Goal: Information Seeking & Learning: Learn about a topic

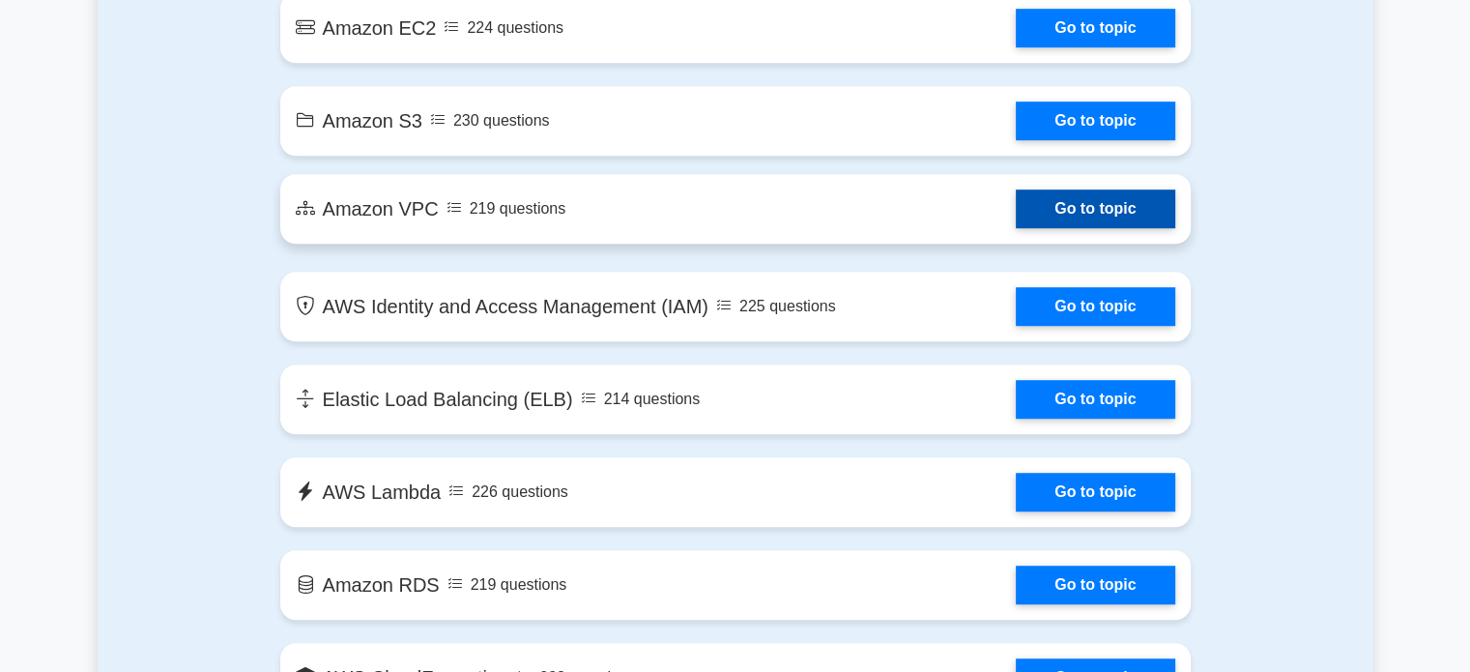
scroll to position [1214, 0]
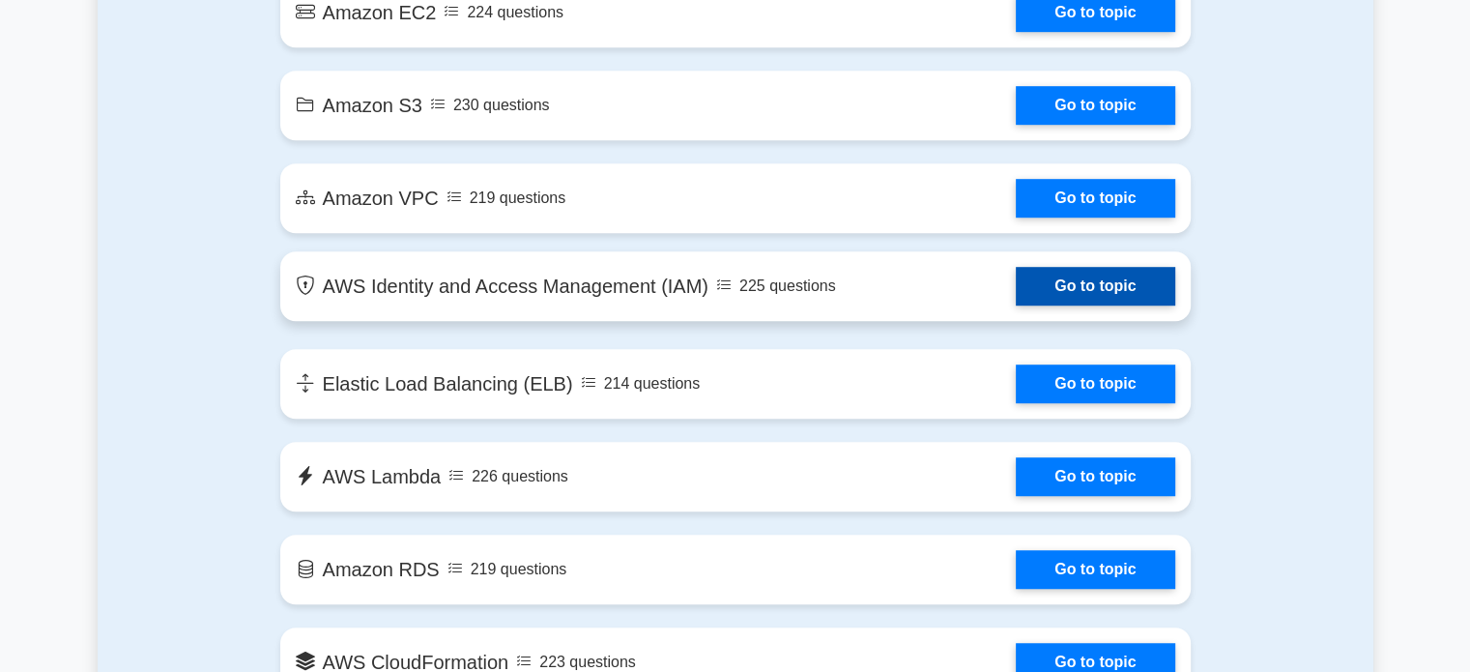
click at [1089, 293] on link "Go to topic" at bounding box center [1095, 286] width 158 height 39
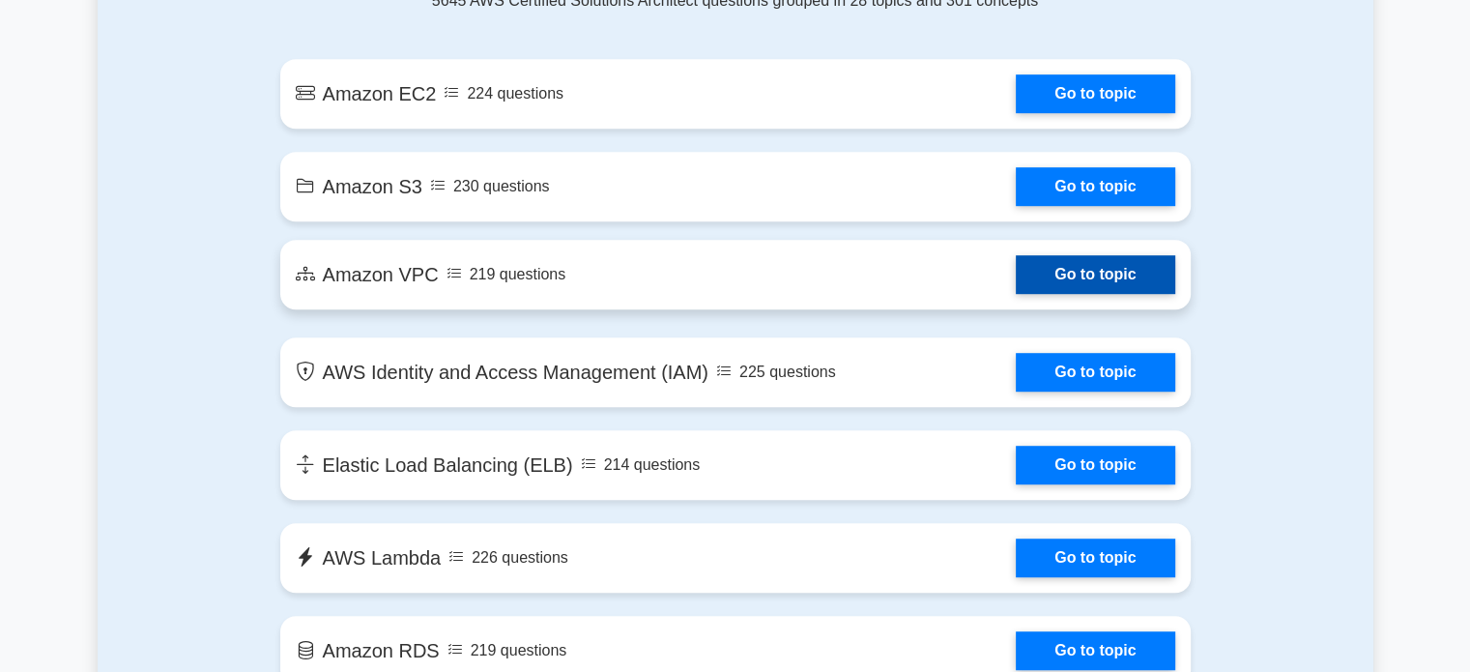
scroll to position [1129, 0]
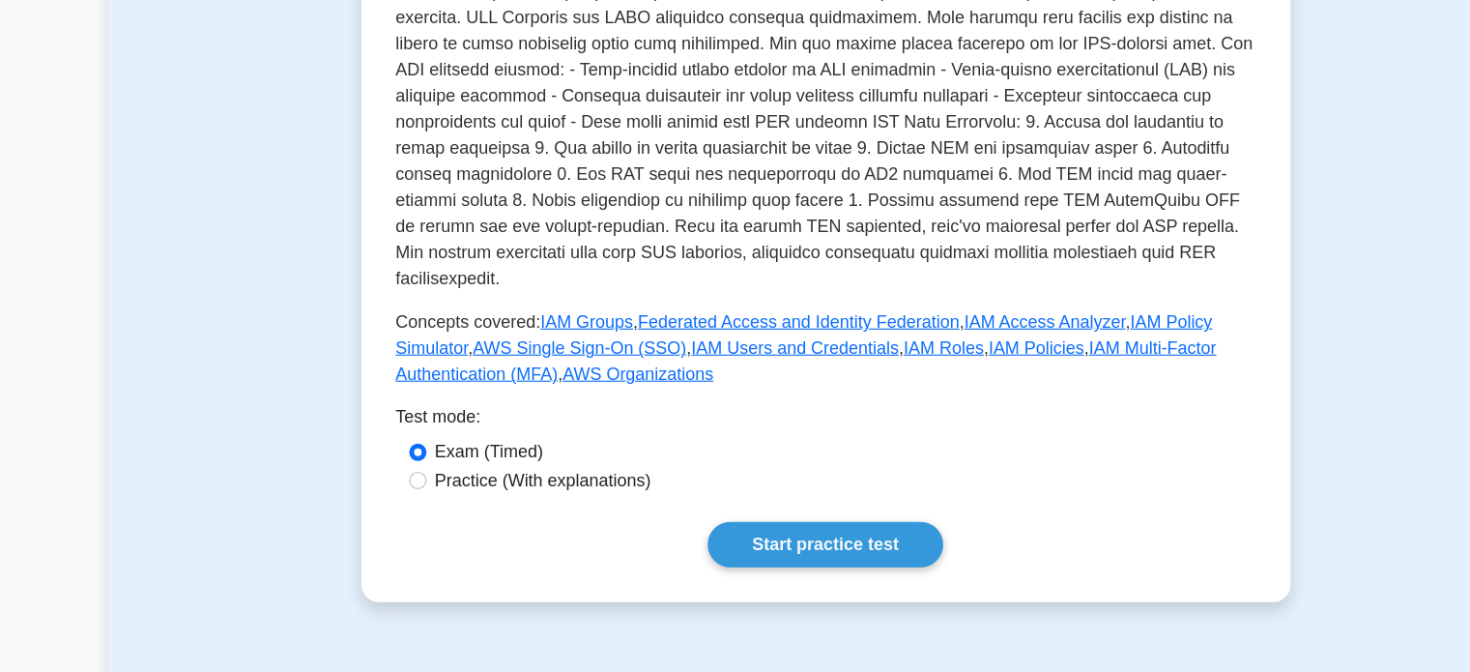
scroll to position [568, 0]
click at [477, 488] on label "Practice (With explanations)" at bounding box center [484, 499] width 192 height 23
click at [380, 492] on input "Practice (With explanations)" at bounding box center [371, 499] width 15 height 15
radio input "true"
drag, startPoint x: 694, startPoint y: 506, endPoint x: 706, endPoint y: 532, distance: 28.1
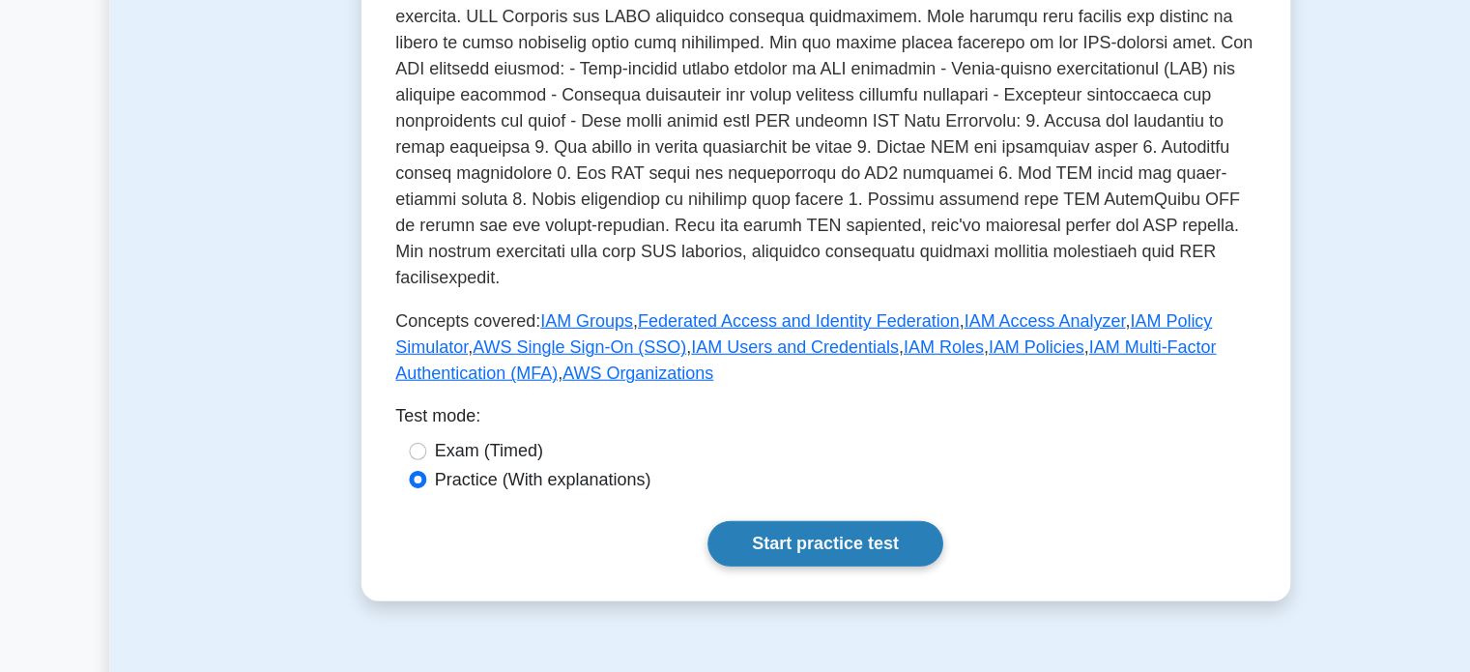
click at [706, 532] on div "AWS Identity and Access Management (IAM) Identity and Access Management Securit…" at bounding box center [735, 141] width 765 height 872
click at [706, 536] on link "Start practice test" at bounding box center [735, 556] width 210 height 41
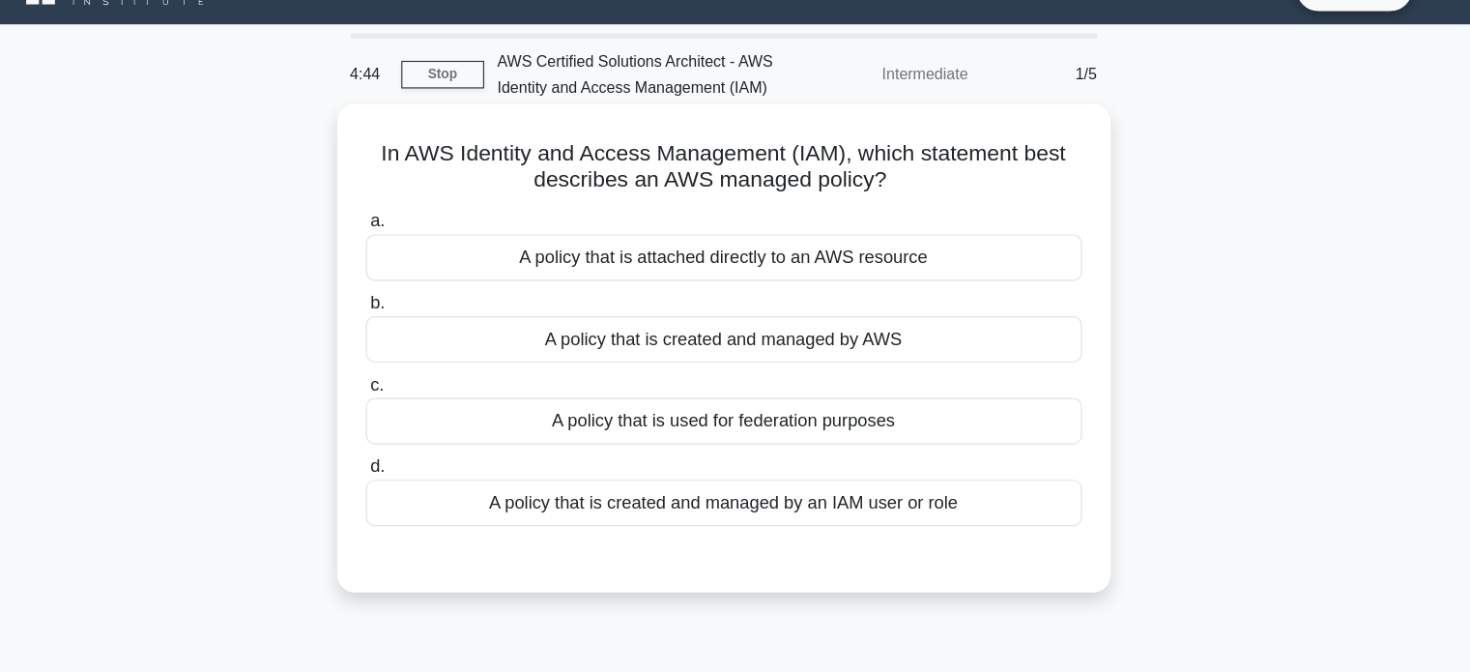
click at [750, 335] on div "A policy that is created and managed by AWS" at bounding box center [735, 337] width 626 height 41
click at [422, 312] on input "b. A policy that is created and managed by AWS" at bounding box center [422, 306] width 0 height 13
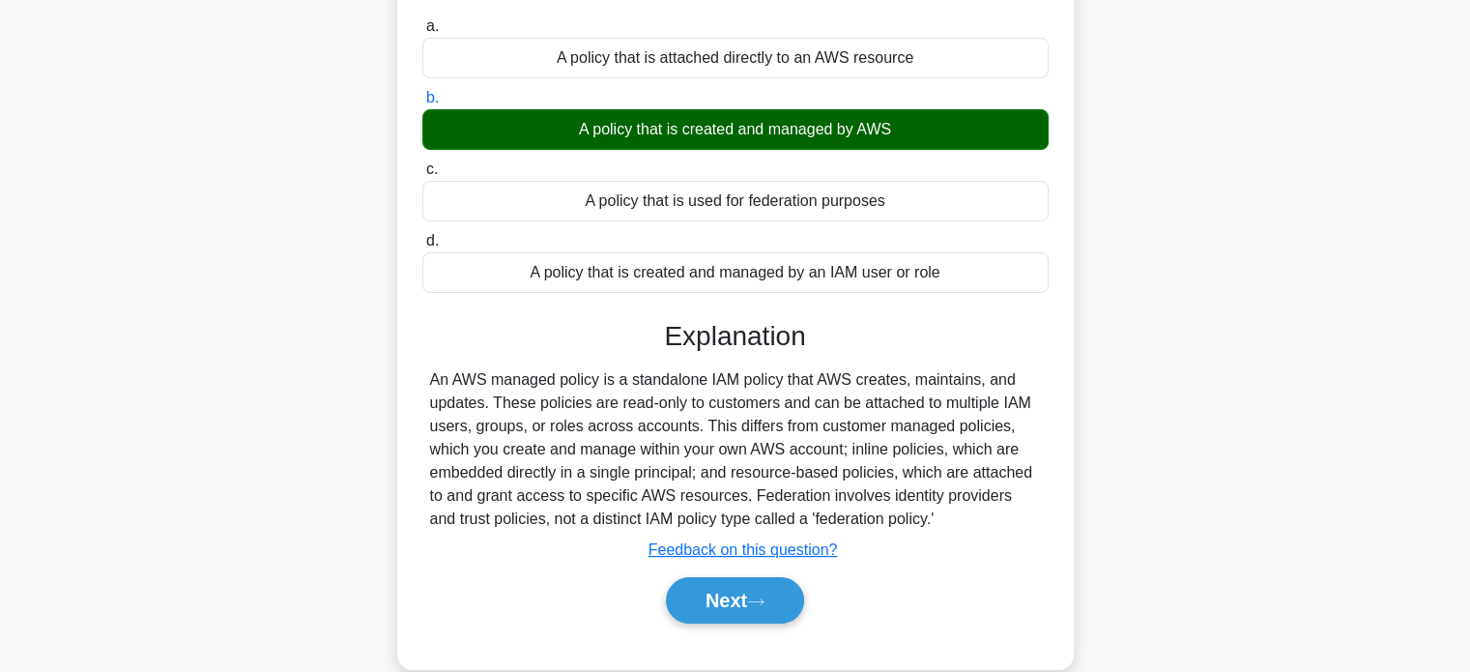
scroll to position [209, 0]
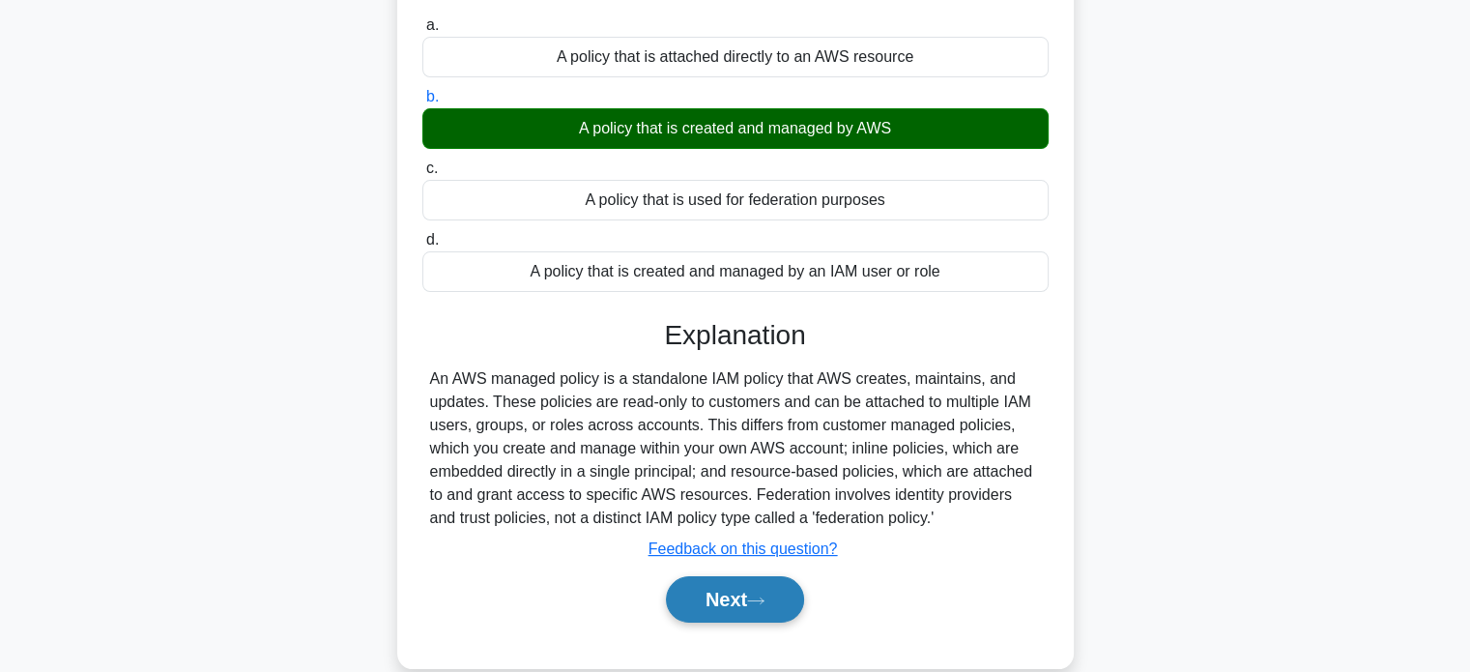
click at [719, 600] on button "Next" at bounding box center [735, 599] width 138 height 46
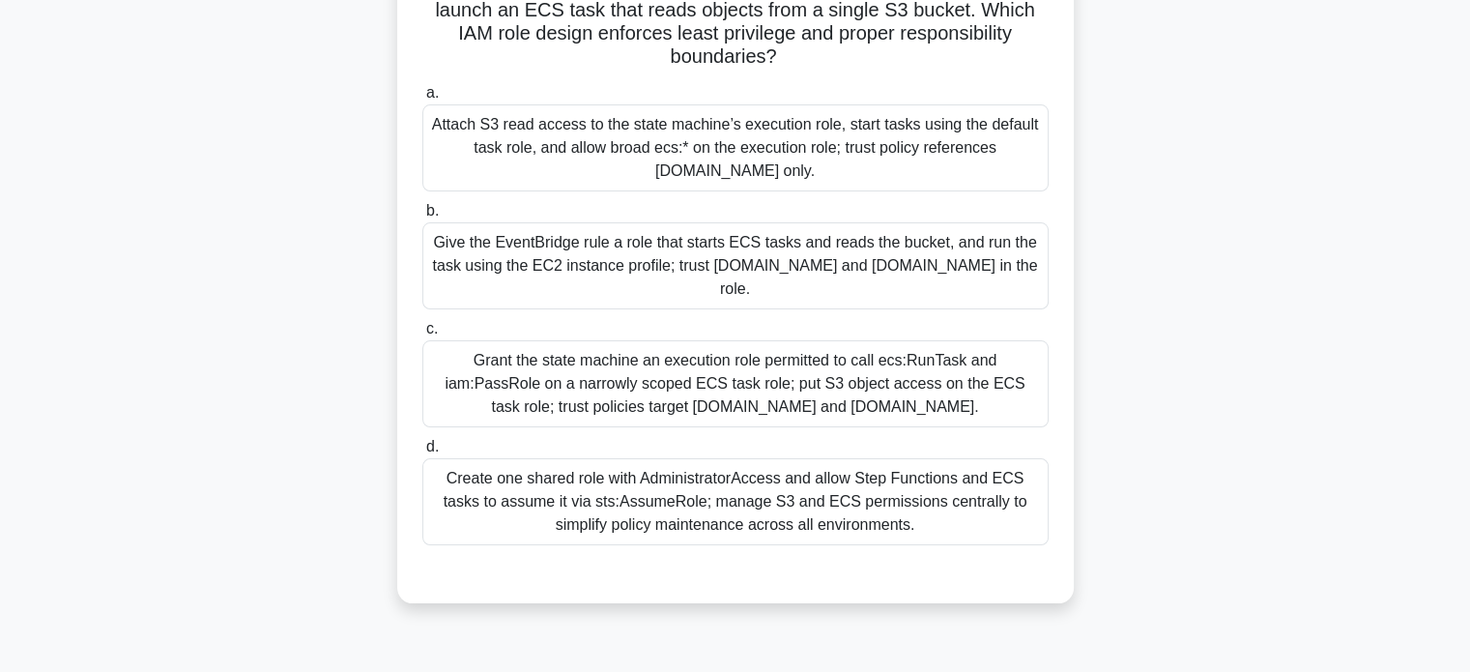
scroll to position [186, 0]
click at [786, 262] on div "Give the EventBridge rule a role that starts ECS tasks and reads the bucket, an…" at bounding box center [735, 267] width 626 height 87
click at [422, 219] on input "b. Give the EventBridge rule a role that starts ECS tasks and reads the bucket,…" at bounding box center [422, 213] width 0 height 13
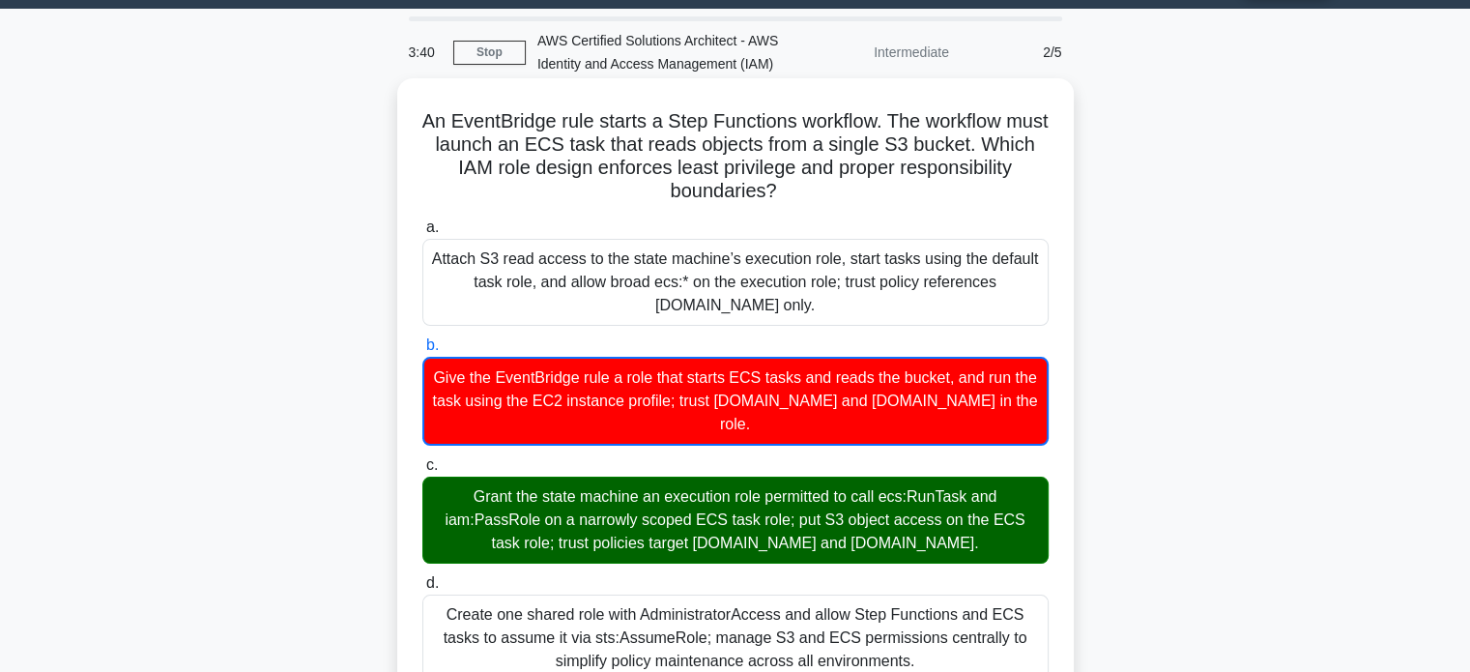
scroll to position [52, 0]
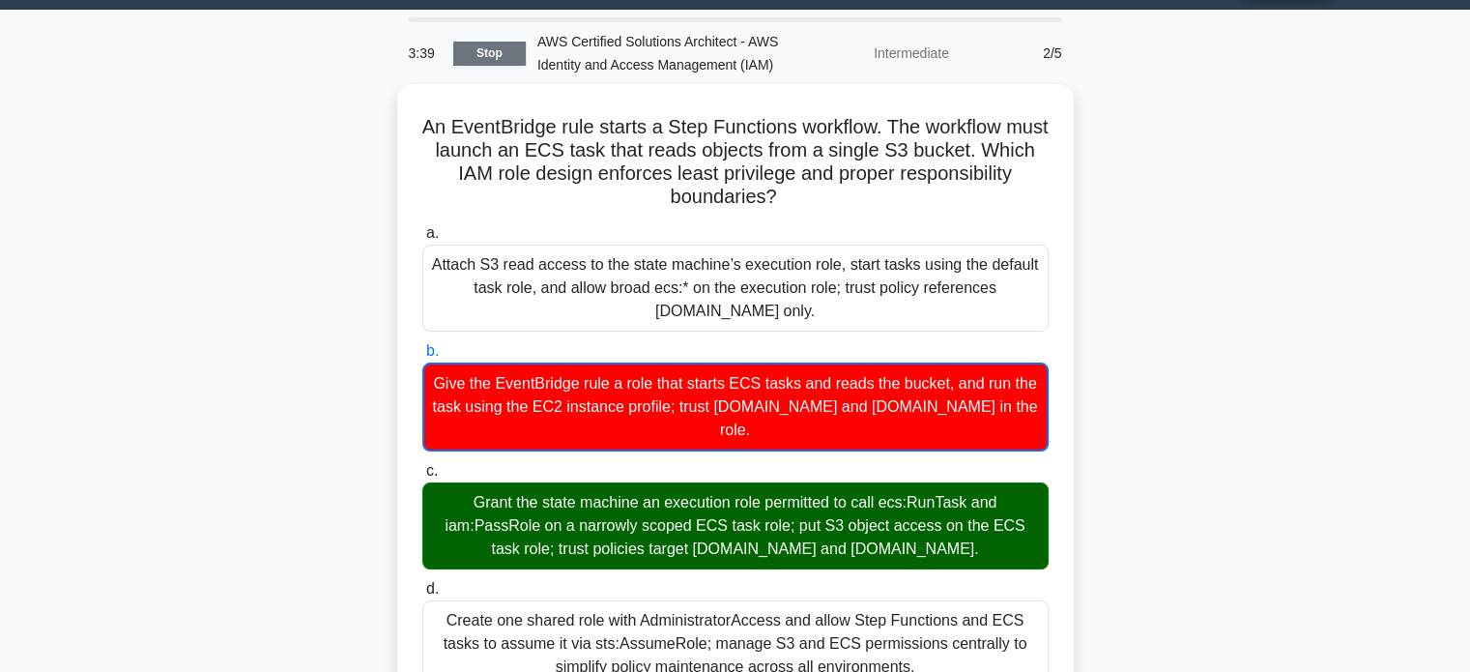
click at [491, 49] on link "Stop" at bounding box center [489, 54] width 72 height 24
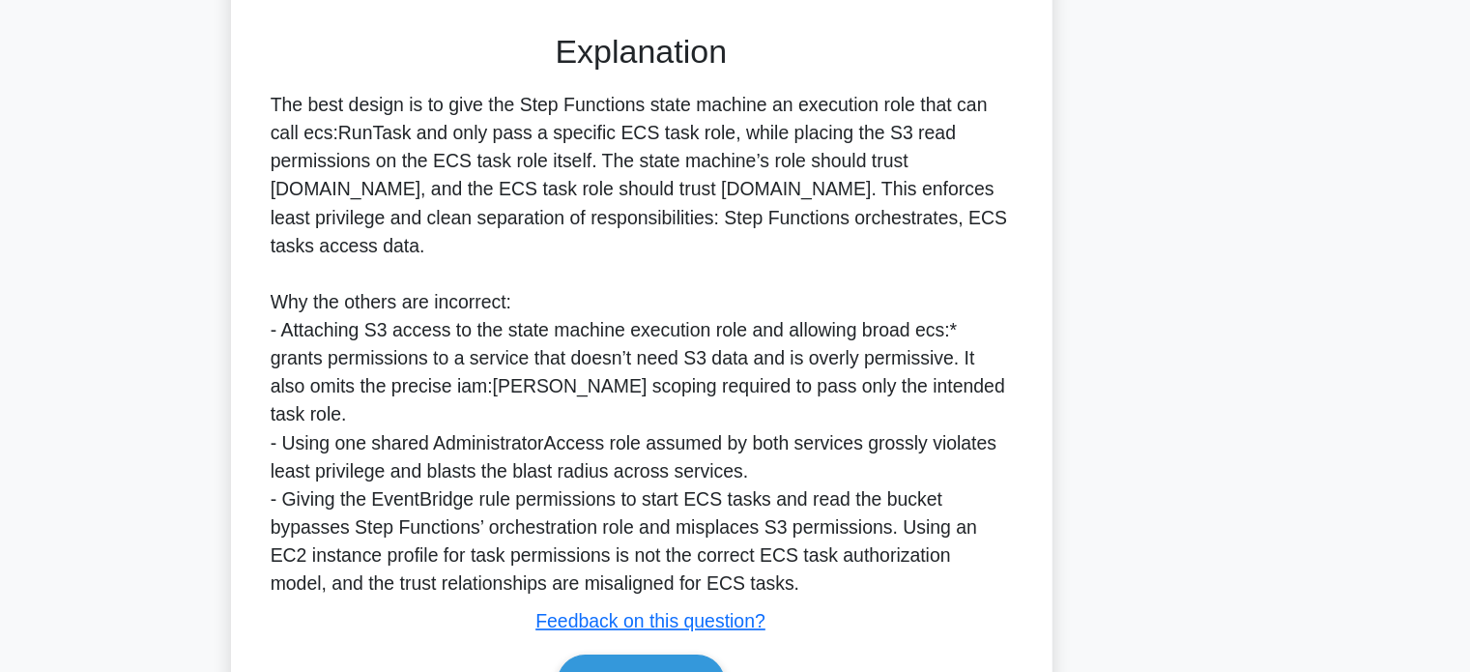
scroll to position [620, 0]
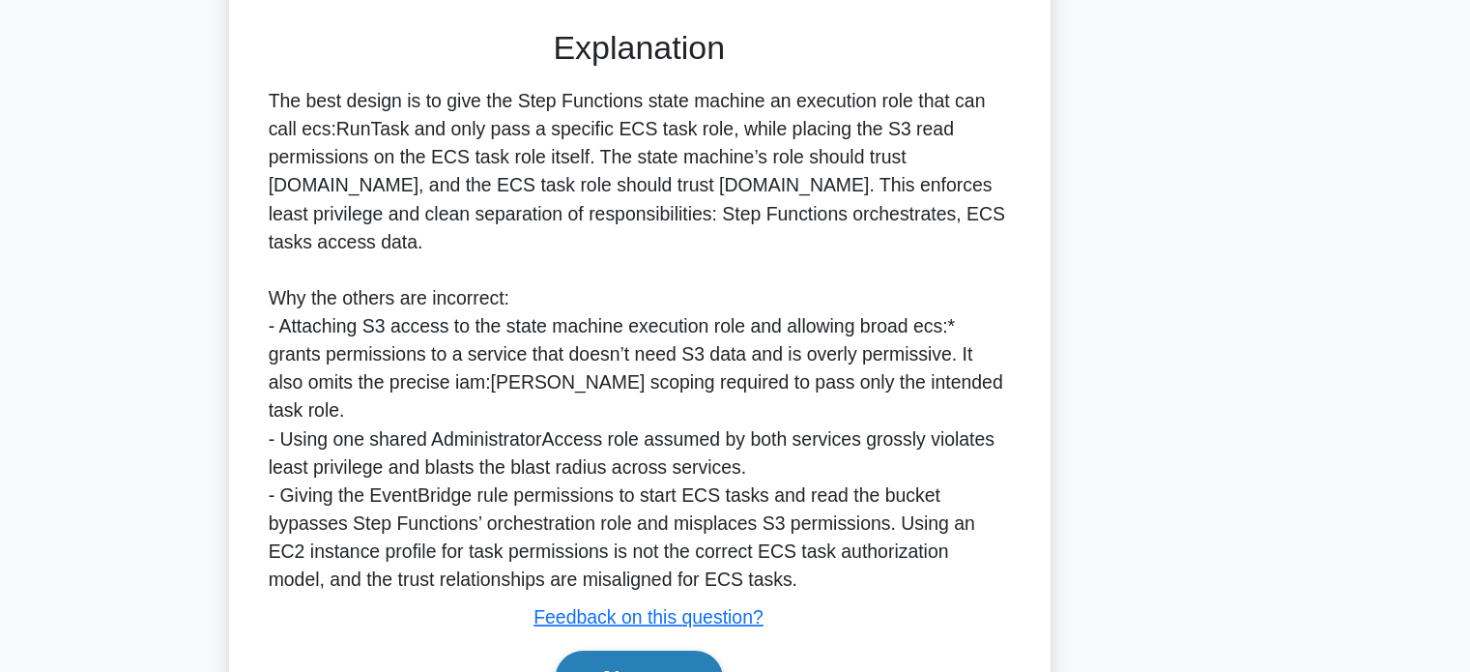
click at [763, 671] on icon at bounding box center [755, 678] width 15 height 6
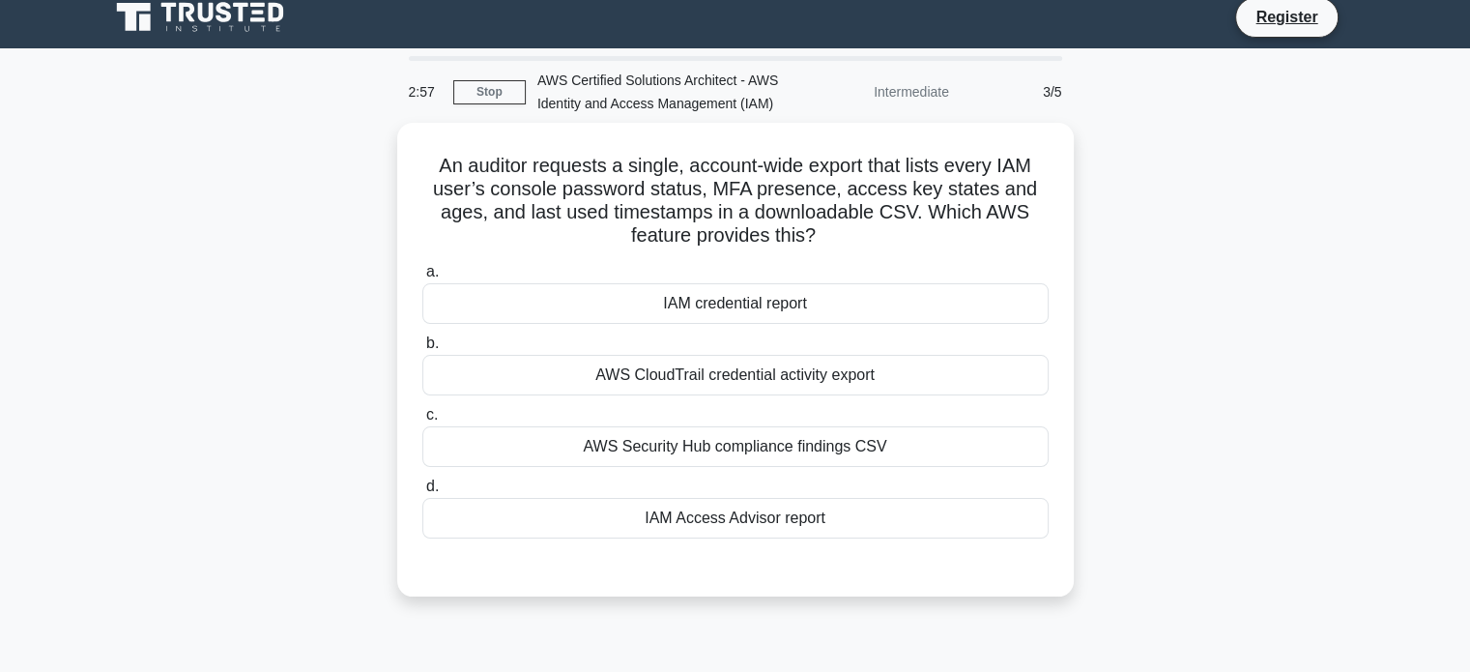
scroll to position [6, 0]
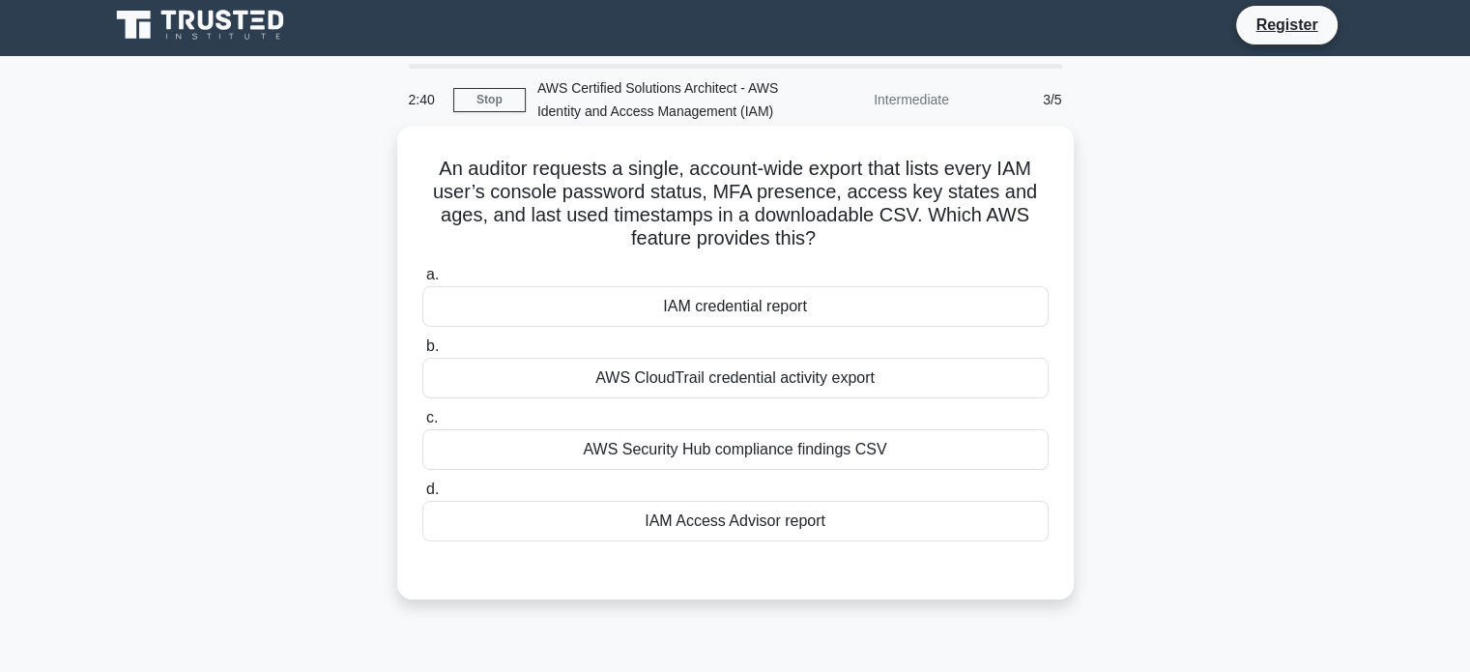
click at [804, 309] on div "IAM credential report" at bounding box center [735, 306] width 626 height 41
click at [422, 281] on input "a. IAM credential report" at bounding box center [422, 275] width 0 height 13
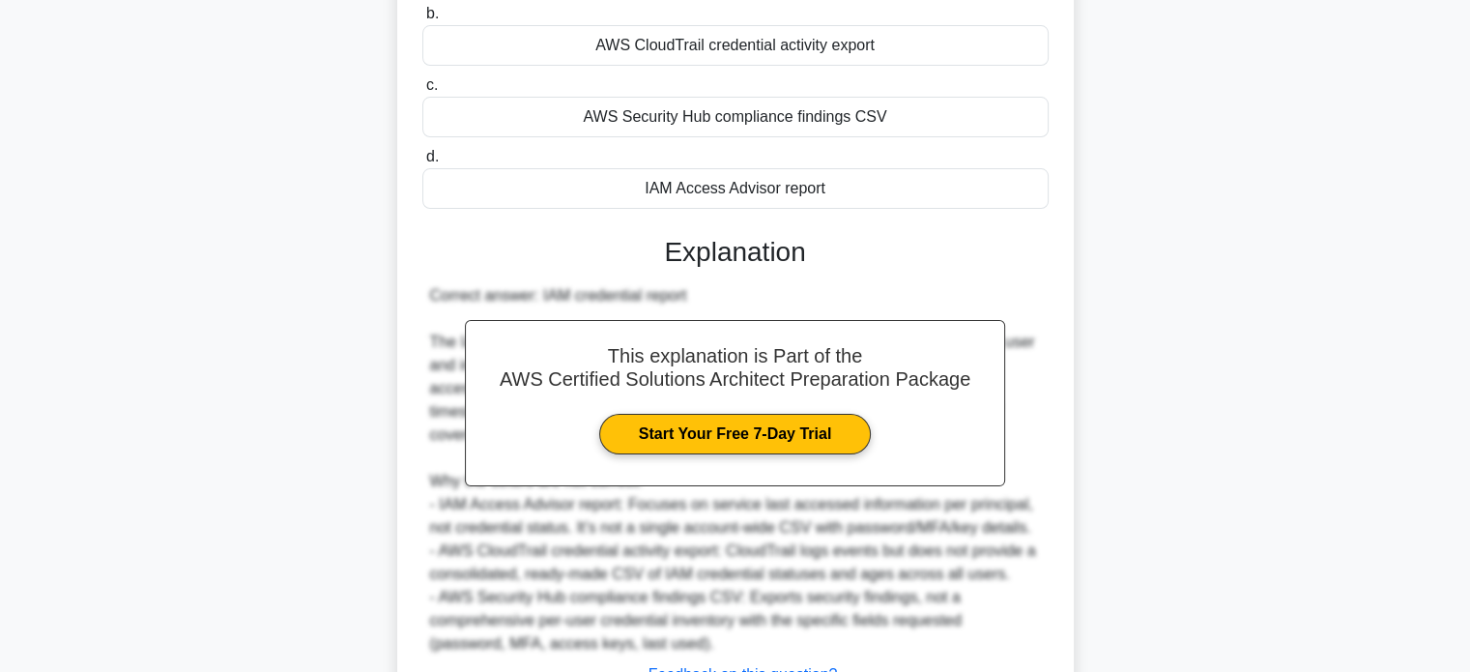
scroll to position [495, 0]
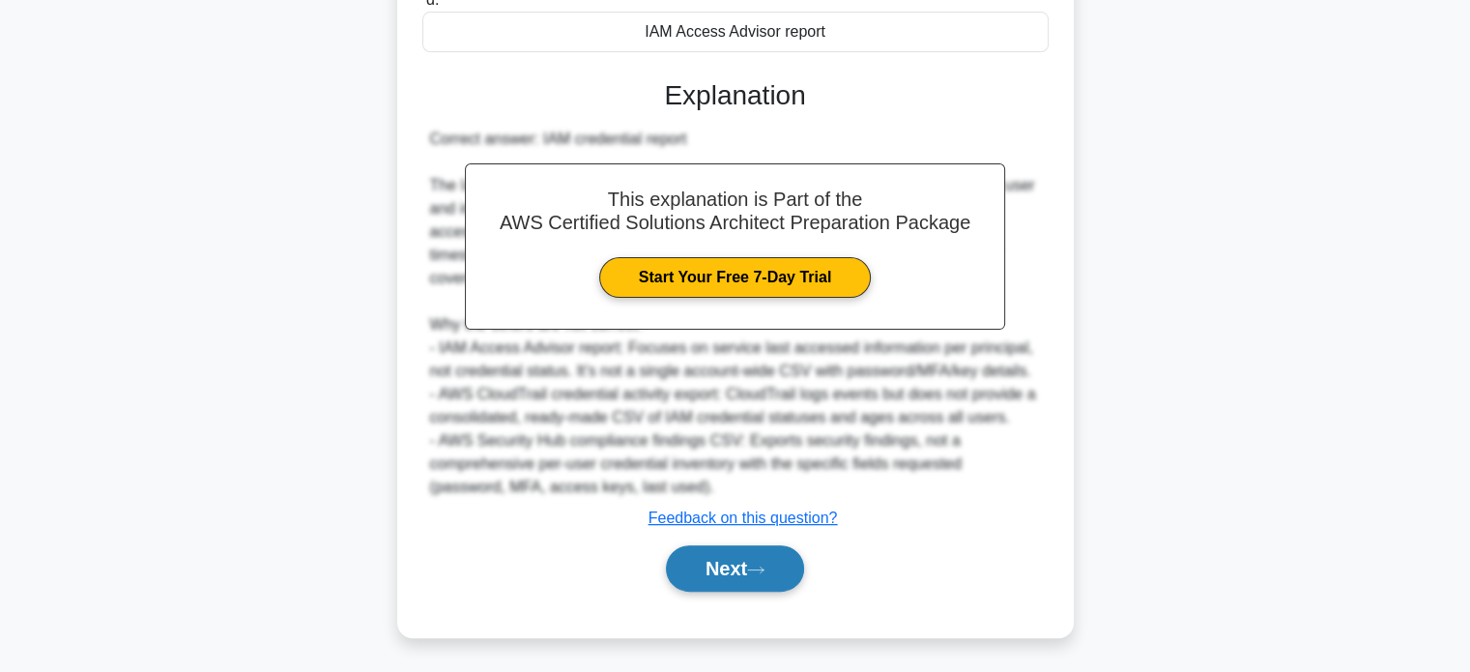
click at [746, 589] on button "Next" at bounding box center [735, 568] width 138 height 46
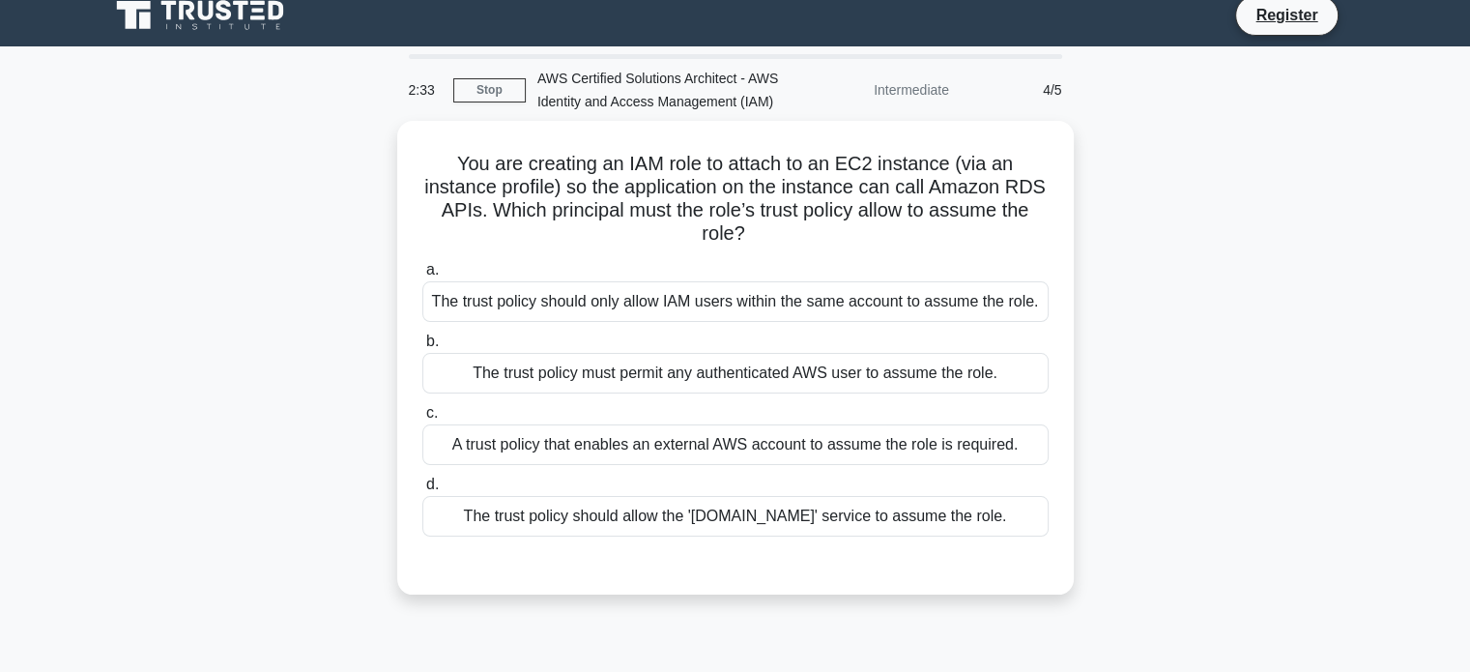
scroll to position [0, 0]
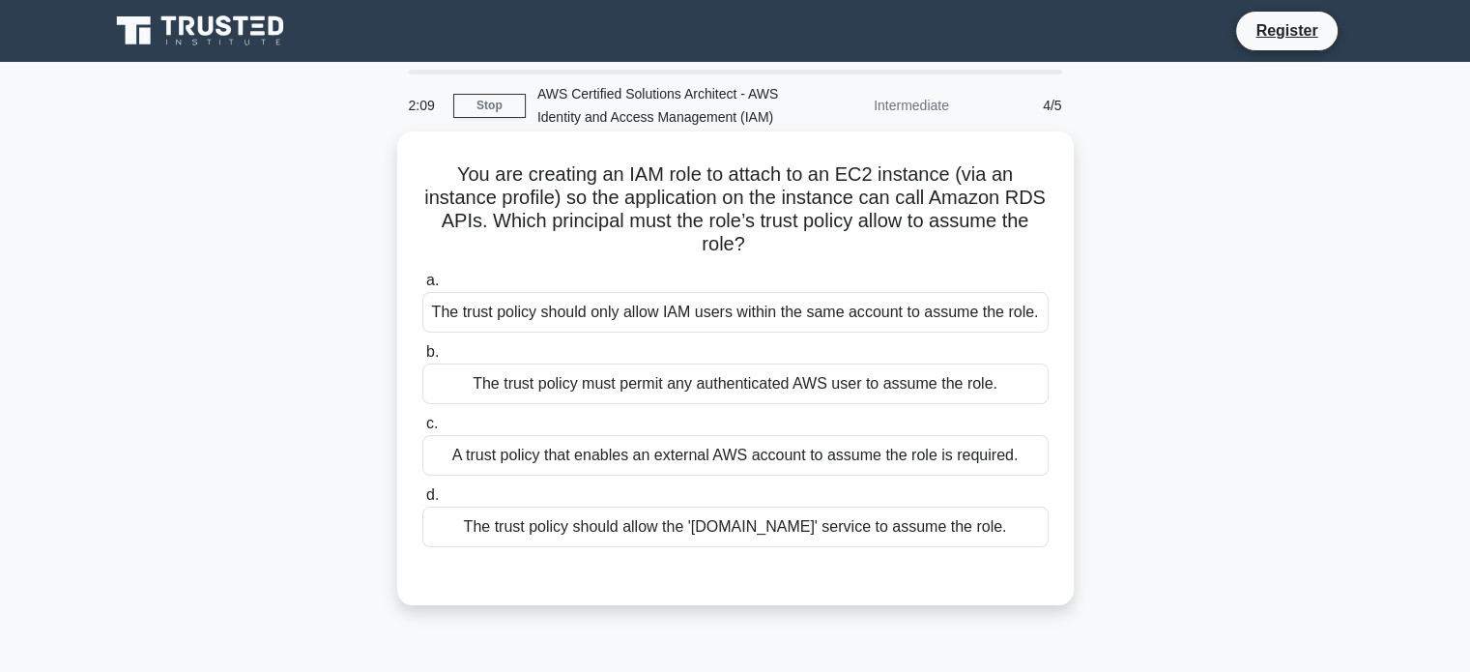
click at [653, 312] on div "The trust policy should only allow IAM users within the same account to assume …" at bounding box center [735, 312] width 626 height 41
click at [422, 287] on input "a. The trust policy should only allow IAM users within the same account to assu…" at bounding box center [422, 280] width 0 height 13
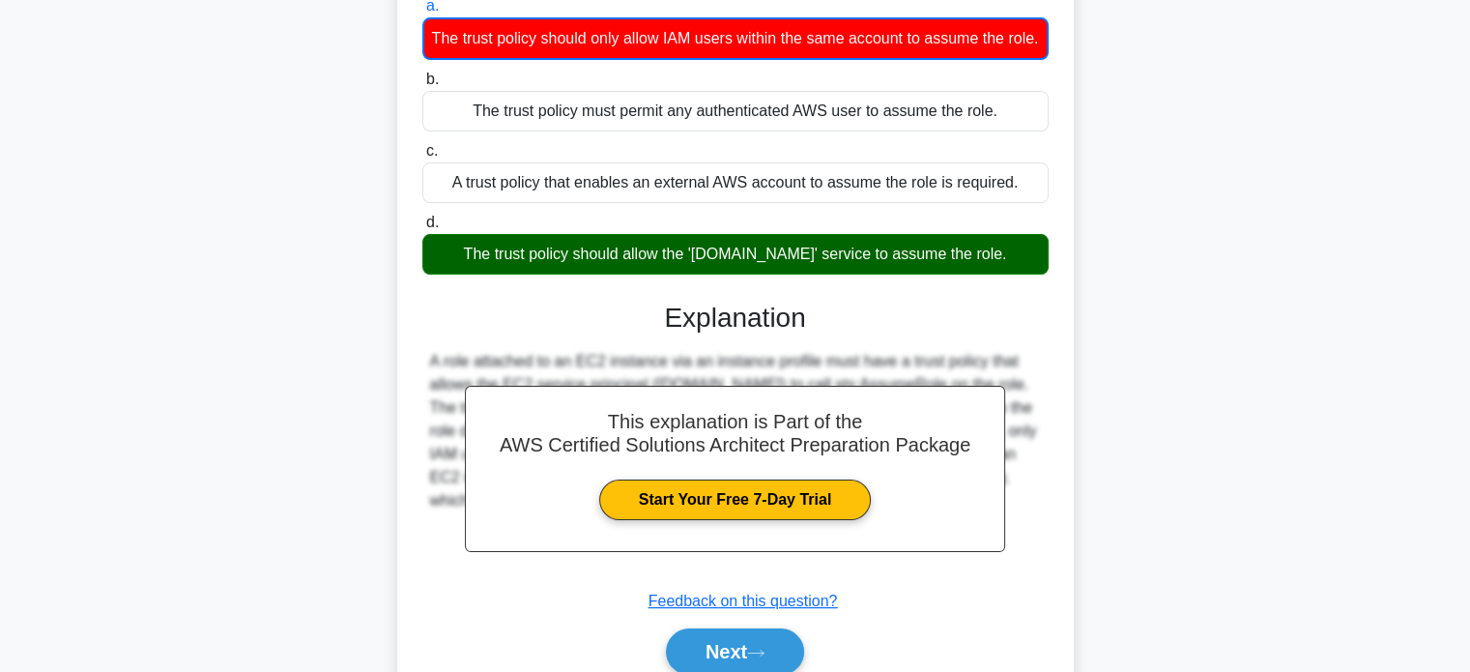
scroll to position [381, 0]
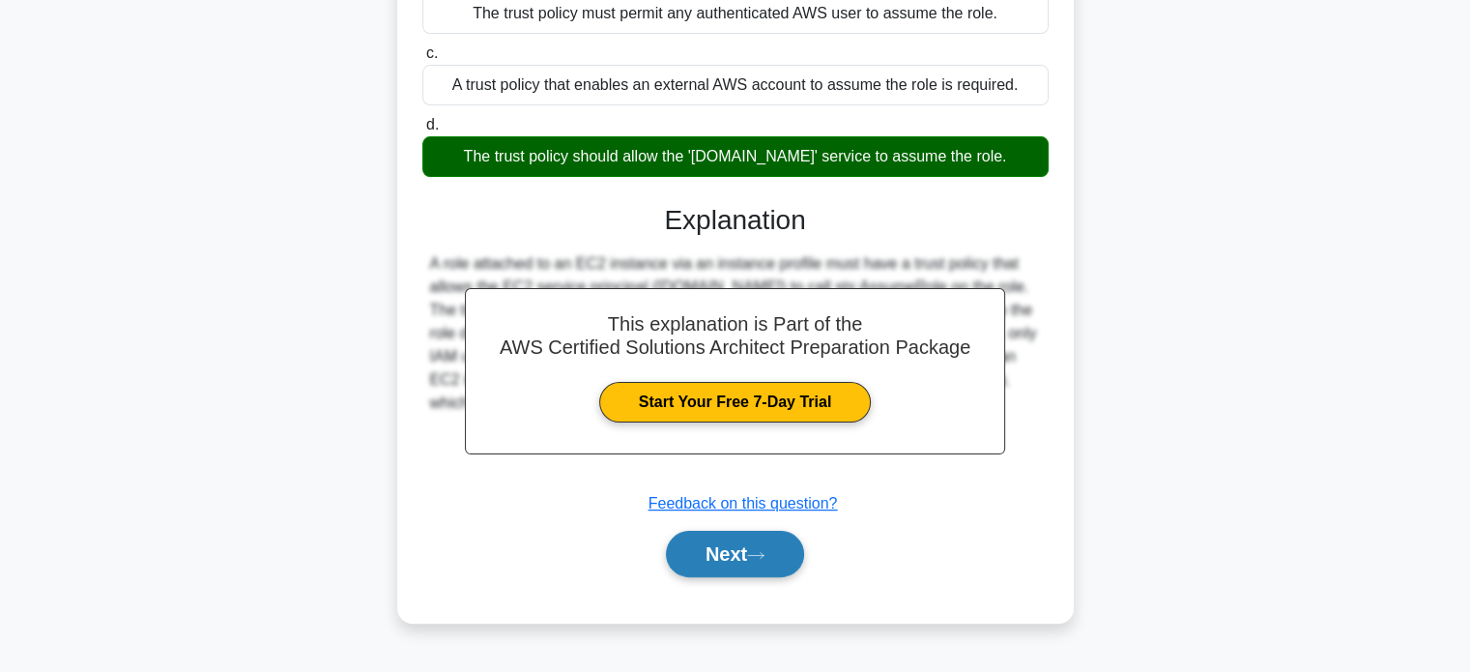
click at [718, 577] on button "Next" at bounding box center [735, 554] width 138 height 46
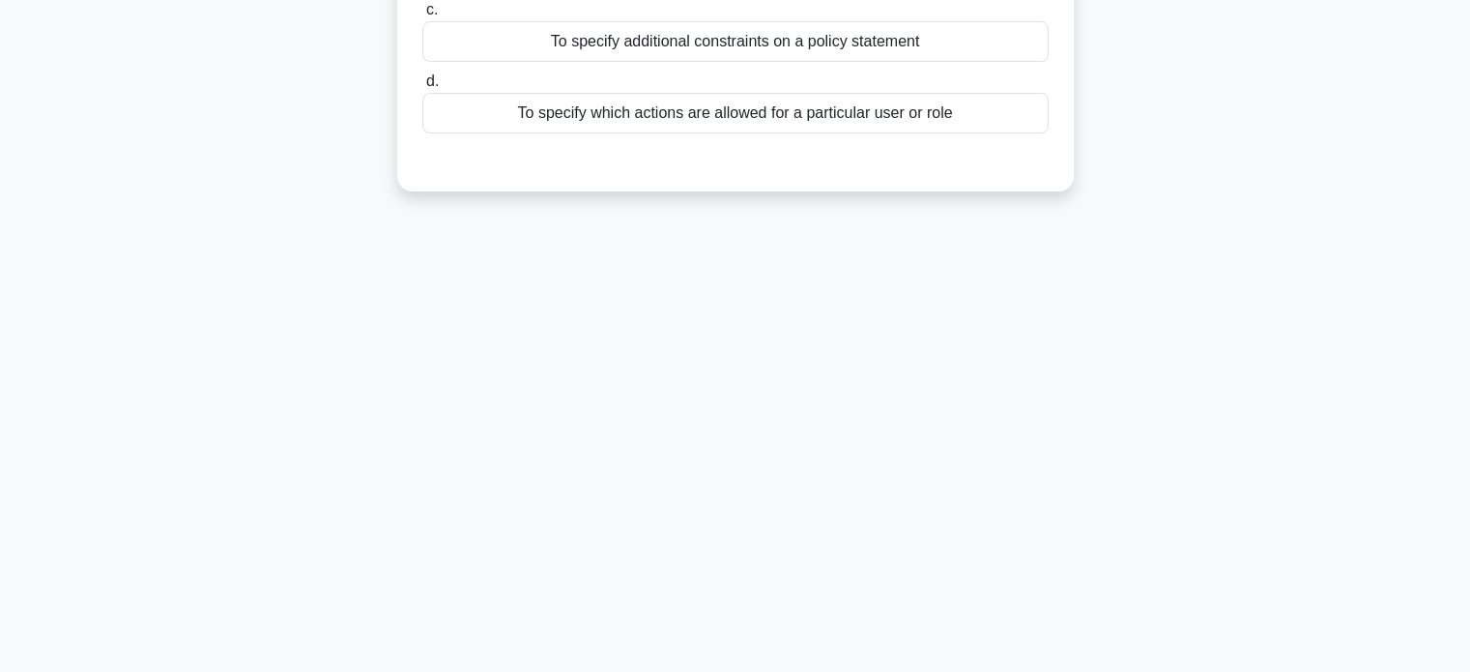
scroll to position [0, 0]
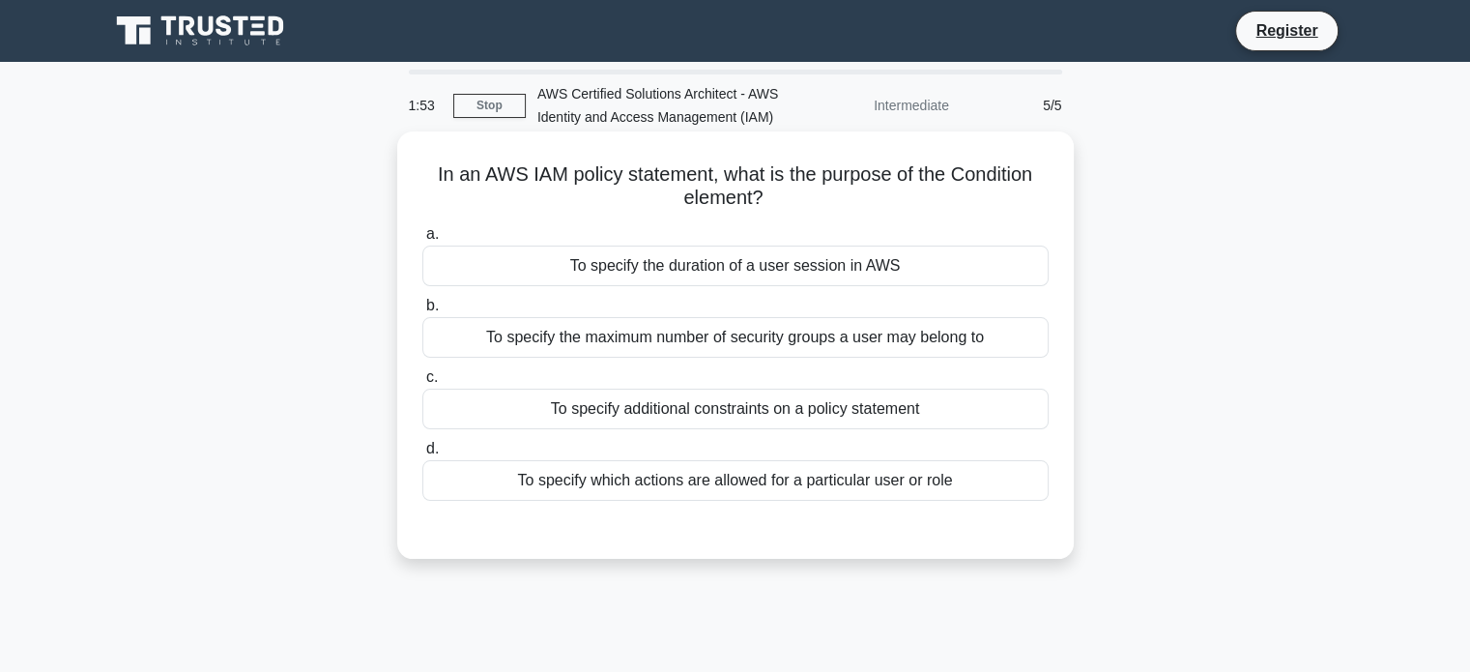
click at [734, 420] on div "To specify additional constraints on a policy statement" at bounding box center [735, 408] width 626 height 41
click at [422, 384] on input "c. To specify additional constraints on a policy statement" at bounding box center [422, 377] width 0 height 13
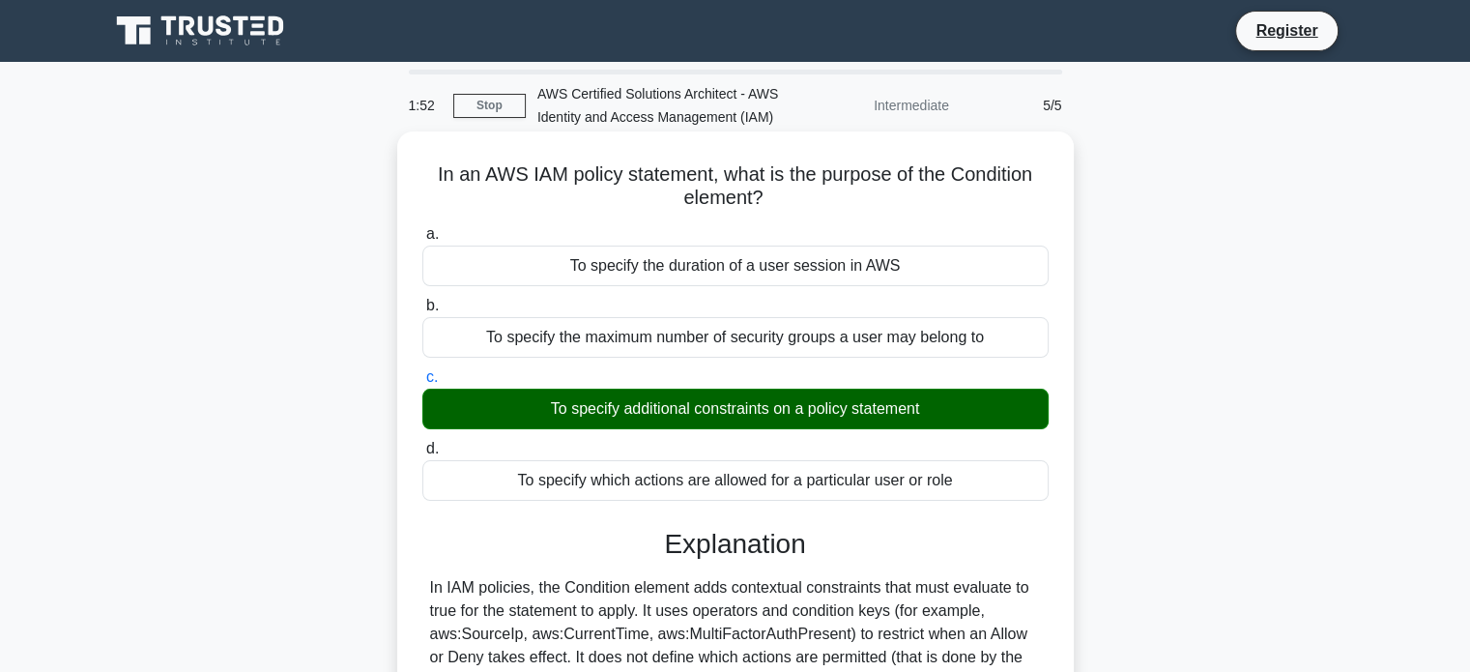
scroll to position [372, 0]
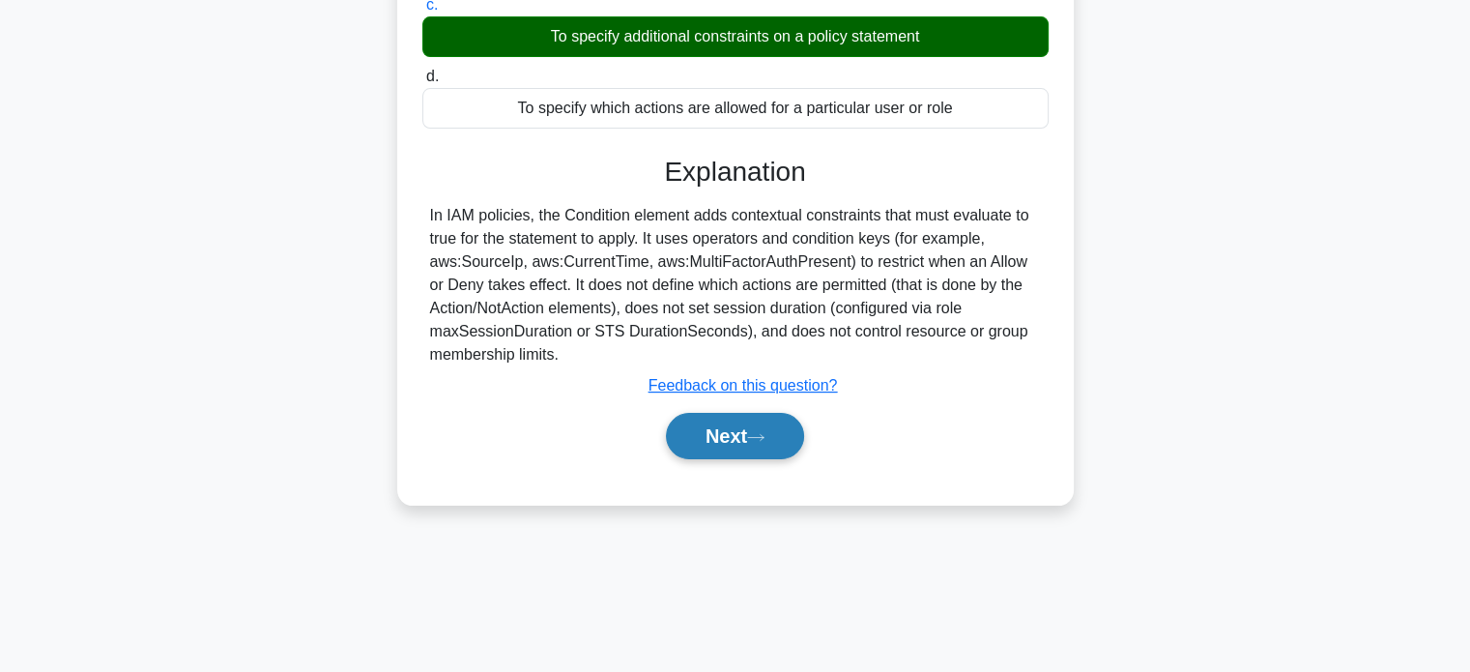
click at [718, 432] on button "Next" at bounding box center [735, 436] width 138 height 46
